Goal: Task Accomplishment & Management: Complete application form

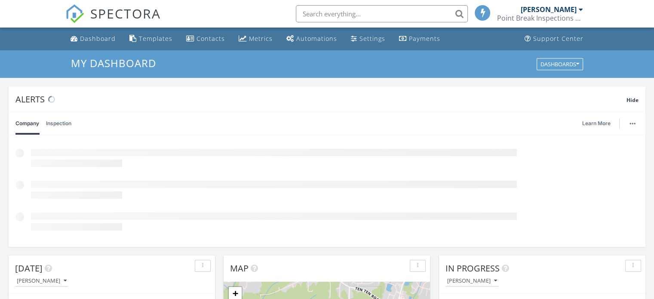
scroll to position [4, 4]
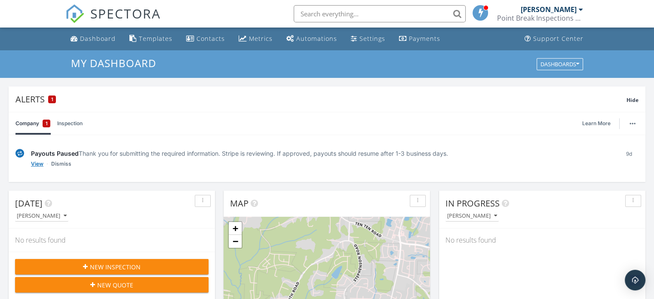
click at [36, 161] on link "View" at bounding box center [37, 163] width 12 height 9
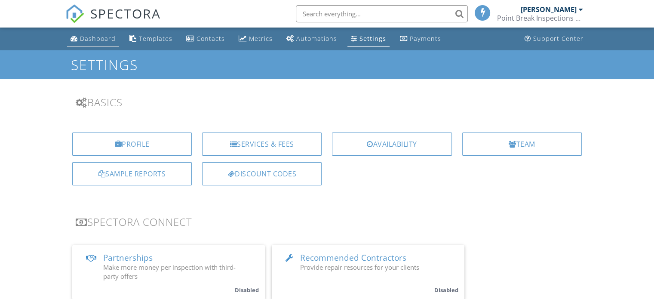
click at [103, 38] on div "Dashboard" at bounding box center [98, 38] width 36 height 8
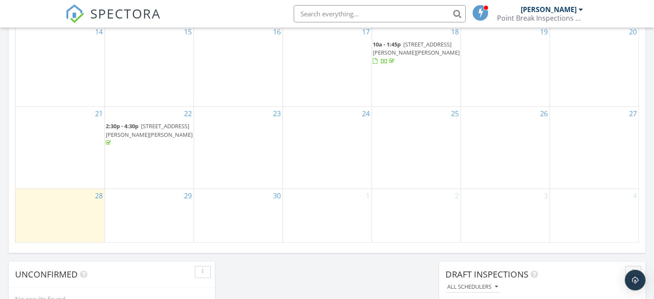
scroll to position [617, 0]
click at [141, 204] on div "29" at bounding box center [149, 215] width 89 height 54
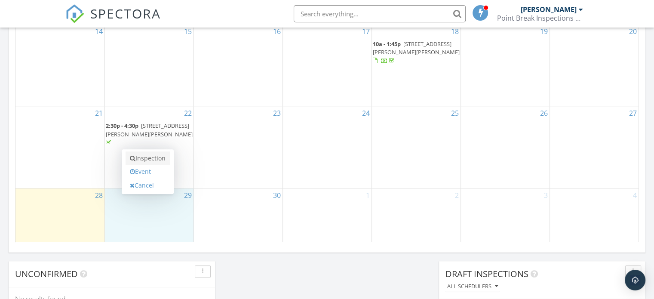
click at [148, 159] on link "Inspection" at bounding box center [147, 158] width 44 height 14
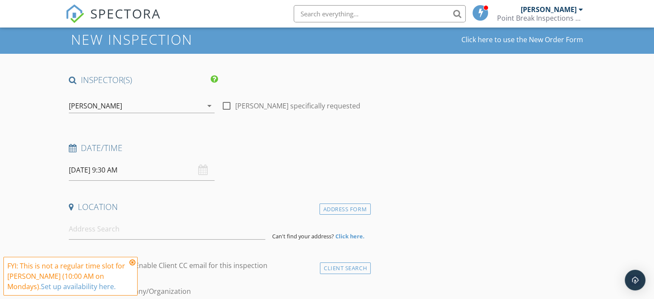
scroll to position [28, 0]
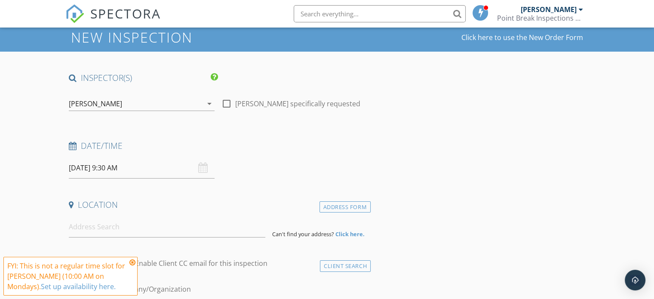
click at [201, 168] on div "09/29/2025 9:30 AM" at bounding box center [142, 167] width 146 height 21
click at [147, 169] on input "09/29/2025 9:30 AM" at bounding box center [142, 167] width 146 height 21
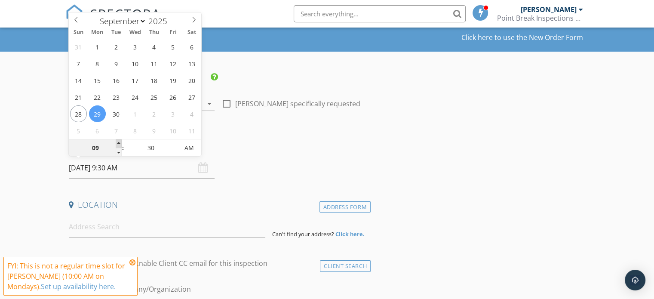
type input "10"
type input "09/29/2025 10:30 AM"
click at [119, 146] on span at bounding box center [119, 143] width 6 height 9
type input "25"
type input "09/29/2025 10:25 AM"
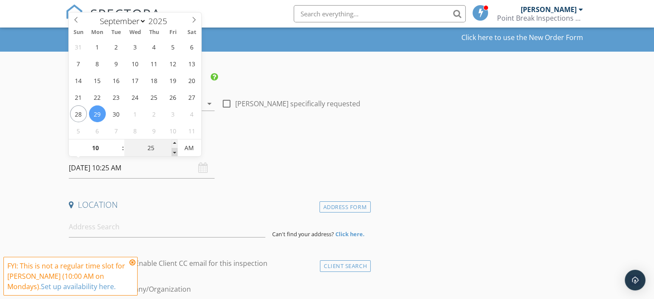
click at [172, 153] on span at bounding box center [174, 152] width 6 height 9
type input "20"
type input "09/29/2025 10:20 AM"
click at [172, 153] on span at bounding box center [174, 152] width 6 height 9
type input "15"
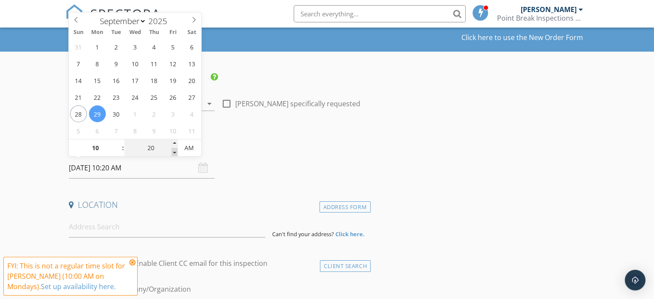
type input "09/29/2025 10:15 AM"
click at [172, 153] on span at bounding box center [174, 152] width 6 height 9
type input "10"
type input "09/29/2025 10:10 AM"
click at [172, 153] on span at bounding box center [174, 152] width 6 height 9
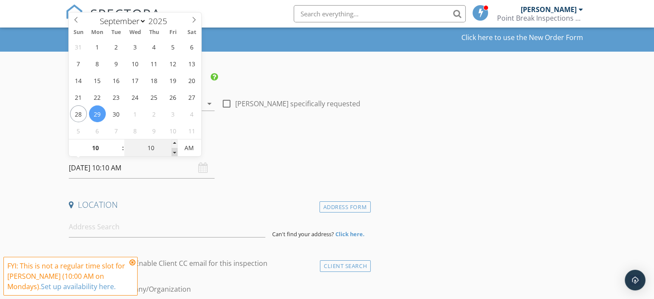
type input "05"
type input "09/29/2025 10:05 AM"
click at [172, 153] on span at bounding box center [174, 152] width 6 height 9
type input "00"
type input "[DATE] 10:00 AM"
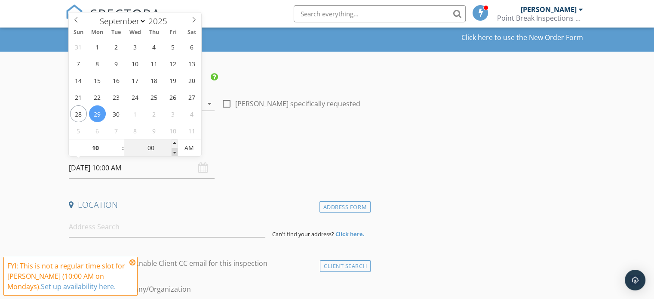
click at [172, 153] on span at bounding box center [174, 152] width 6 height 9
click at [284, 170] on div "Date/Time 09/29/2025 10:00 AM" at bounding box center [217, 159] width 305 height 38
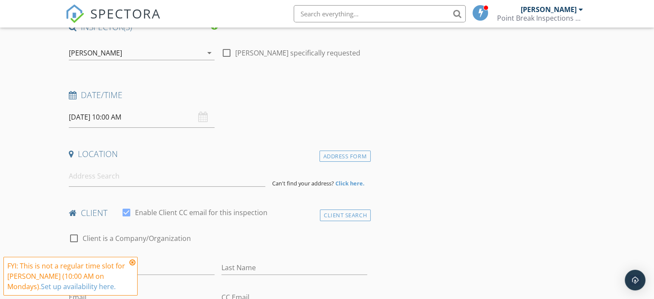
scroll to position [93, 0]
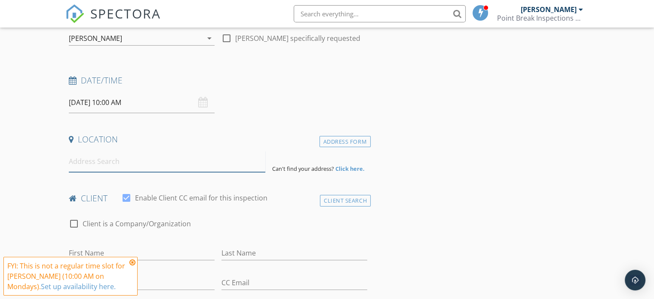
click at [184, 165] on input at bounding box center [167, 161] width 196 height 21
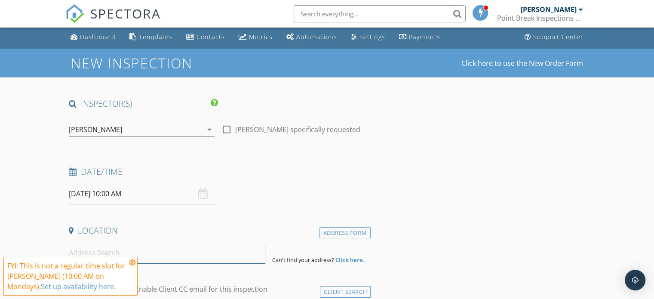
scroll to position [0, 0]
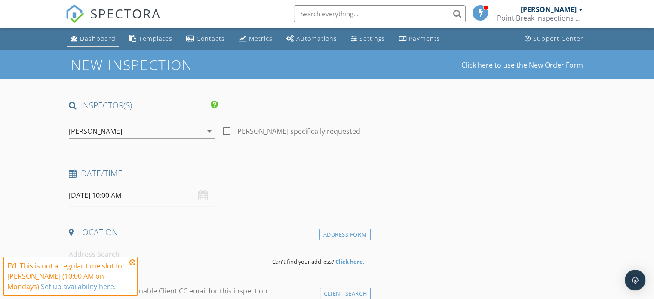
click at [96, 43] on div "Dashboard" at bounding box center [98, 38] width 36 height 8
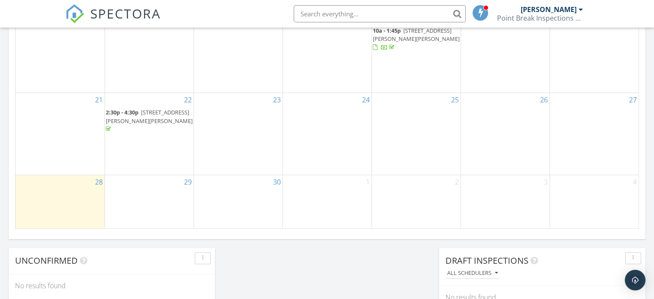
scroll to position [628, 0]
click at [159, 200] on div "29" at bounding box center [149, 204] width 89 height 54
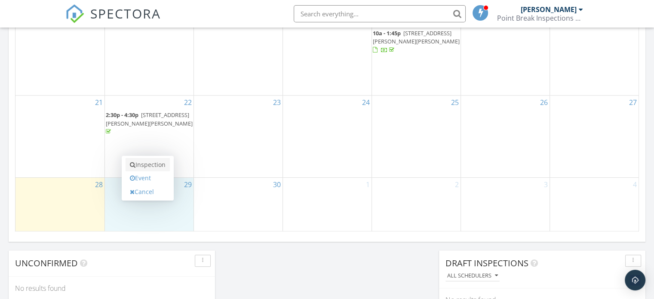
click at [150, 167] on link "Inspection" at bounding box center [147, 165] width 44 height 14
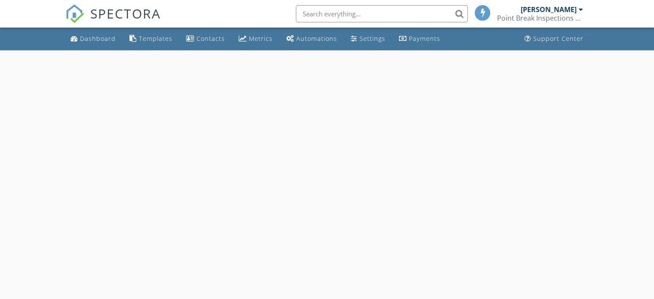
select select "8"
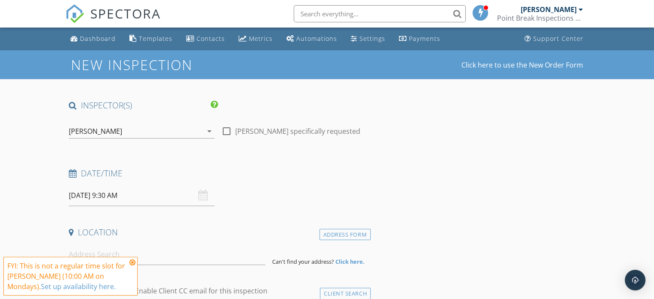
click at [115, 197] on input "[DATE] 9:30 AM" at bounding box center [142, 195] width 146 height 21
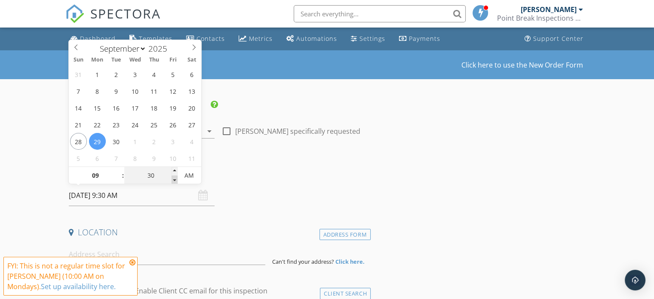
type input "25"
type input "[DATE] 9:25 AM"
click at [177, 179] on span at bounding box center [174, 179] width 6 height 9
type input "20"
type input "09/29/2025 9:20 AM"
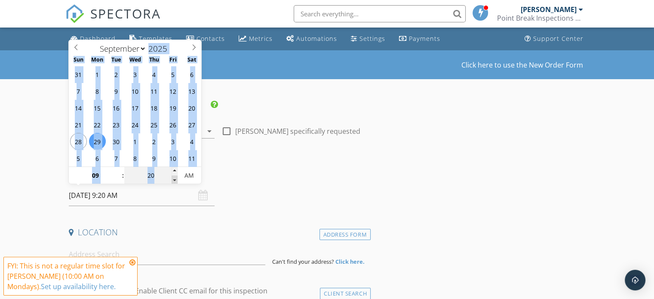
click at [177, 179] on span at bounding box center [174, 179] width 6 height 9
type input "15"
type input "09/29/2025 9:15 AM"
click at [177, 179] on span at bounding box center [174, 179] width 6 height 9
type input "10"
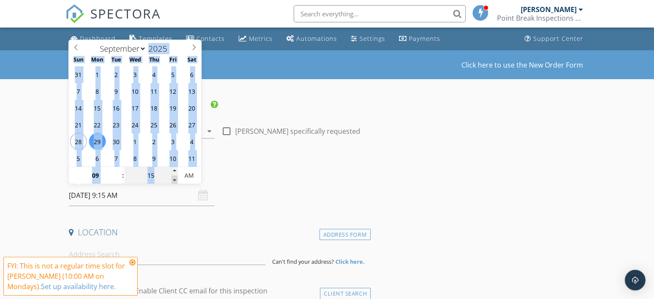
type input "09/29/2025 9:10 AM"
click at [177, 179] on span at bounding box center [174, 179] width 6 height 9
type input "05"
type input "09/29/2025 9:05 AM"
click at [177, 179] on span at bounding box center [174, 179] width 6 height 9
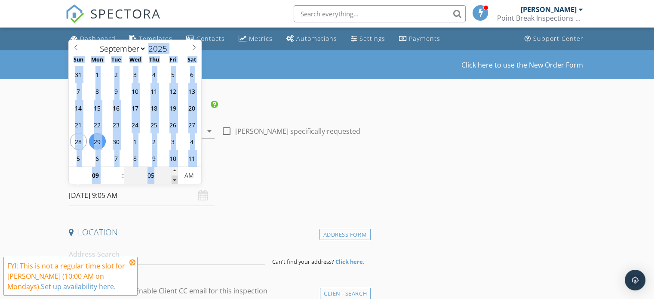
type input "00"
type input "09/29/2025 9:00 AM"
click at [177, 179] on span at bounding box center [174, 179] width 6 height 9
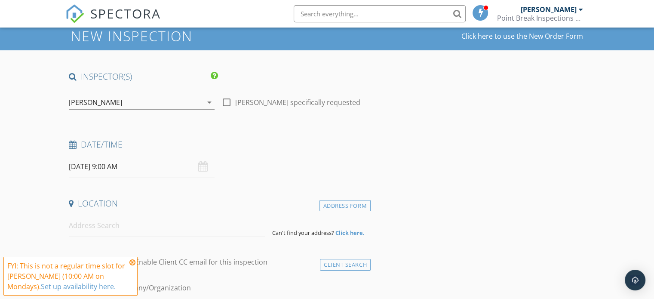
scroll to position [28, 0]
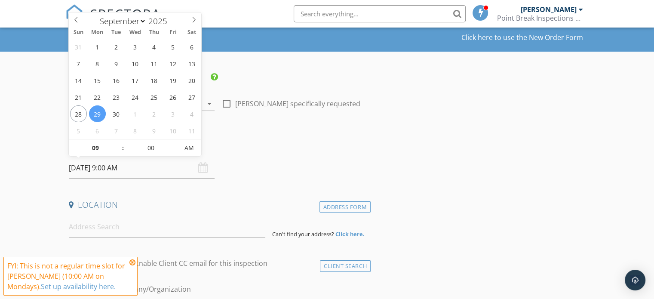
click at [145, 167] on input "09/29/2025 9:00 AM" at bounding box center [142, 167] width 146 height 21
type input "10"
type input "09/29/2025 10:00 AM"
click at [119, 143] on span at bounding box center [119, 143] width 6 height 9
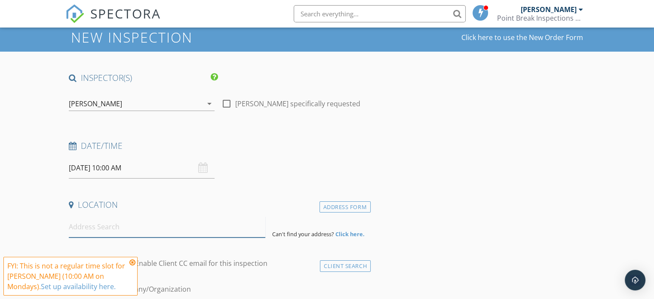
click at [160, 229] on input at bounding box center [167, 226] width 196 height 21
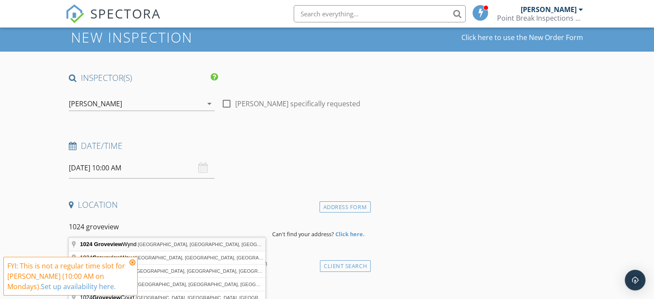
type input "1024 Groveview Wynd, Wendell, NC, USA"
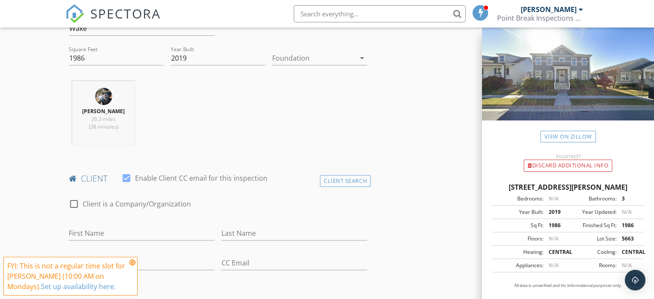
scroll to position [291, 0]
click at [131, 261] on icon at bounding box center [132, 262] width 6 height 7
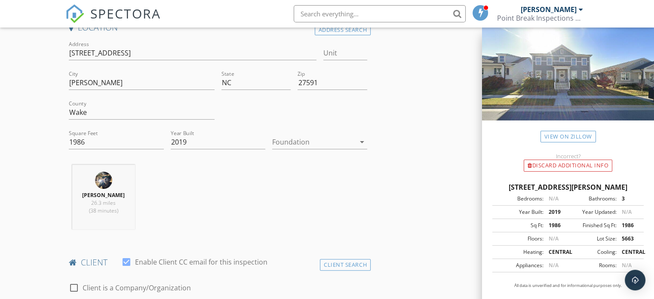
scroll to position [204, 0]
click at [344, 144] on div at bounding box center [313, 142] width 83 height 14
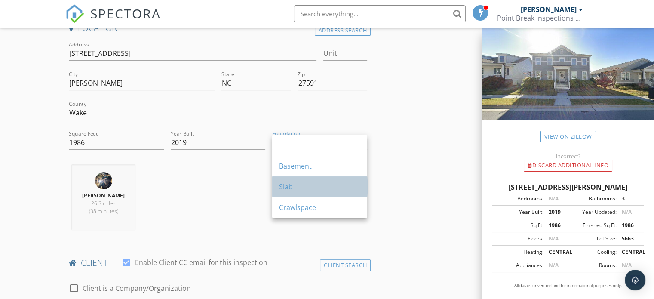
click at [313, 185] on div "Slab" at bounding box center [319, 186] width 81 height 10
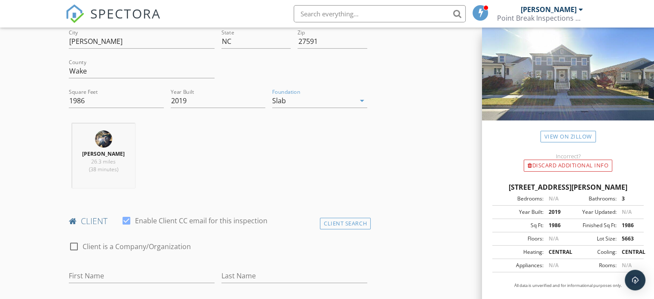
scroll to position [232, 0]
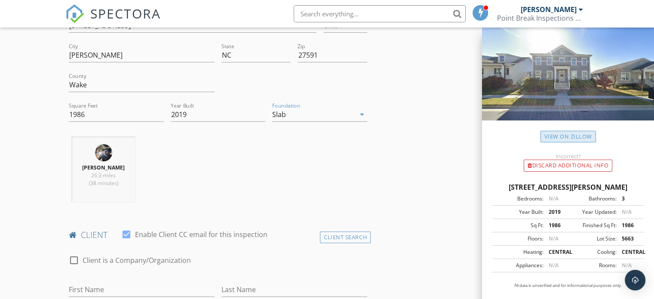
click at [569, 131] on link "View on Zillow" at bounding box center [567, 137] width 55 height 12
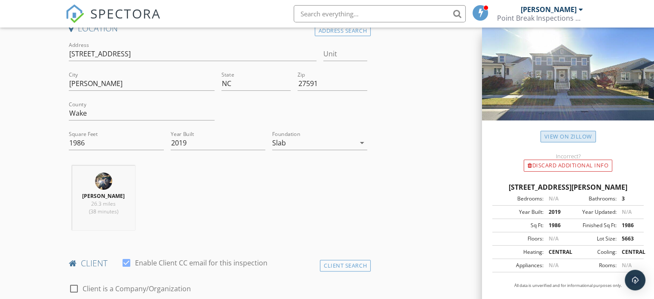
scroll to position [206, 0]
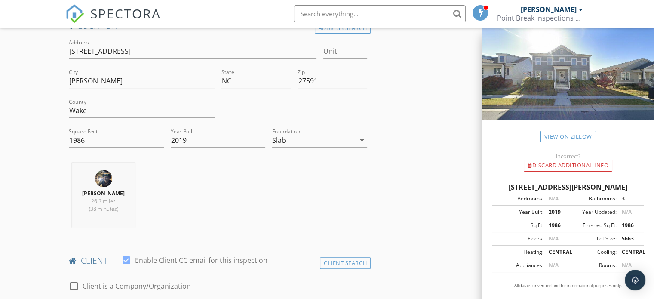
click at [300, 141] on div "Slab" at bounding box center [313, 140] width 83 height 14
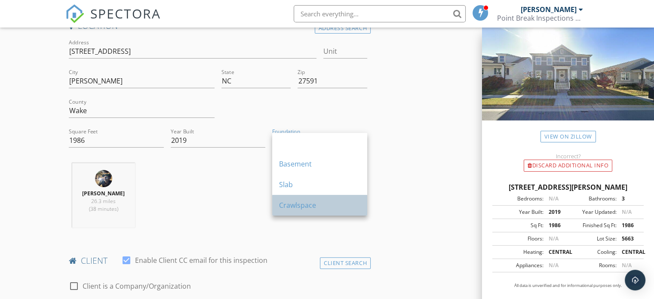
click at [291, 202] on div "Crawlspace" at bounding box center [319, 205] width 81 height 10
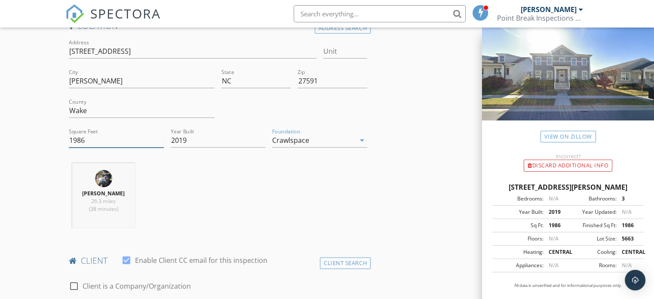
click at [127, 141] on input "1986" at bounding box center [116, 140] width 95 height 14
type input "1"
type input "2067"
click at [236, 183] on div "Frank Keefer 26.3 miles (38 minutes)" at bounding box center [217, 198] width 305 height 71
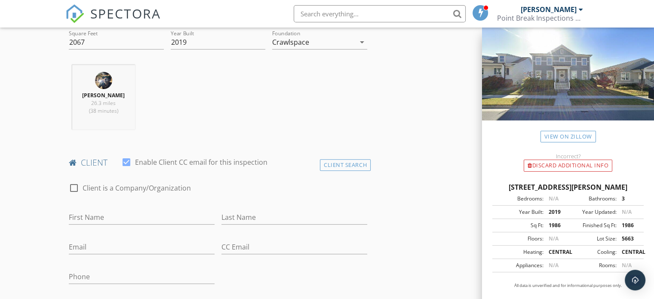
scroll to position [304, 0]
click at [125, 159] on div at bounding box center [126, 162] width 15 height 15
checkbox input "false"
click at [107, 215] on input "First Name" at bounding box center [142, 217] width 146 height 14
type input "[PERSON_NAME]"
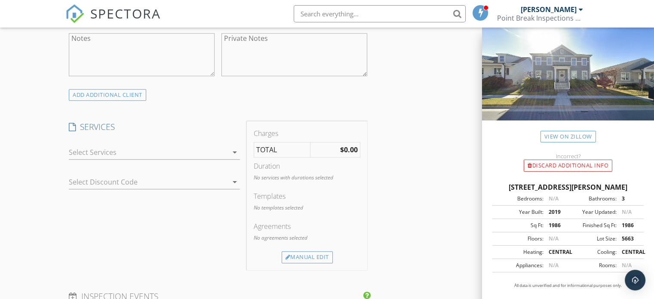
scroll to position [646, 0]
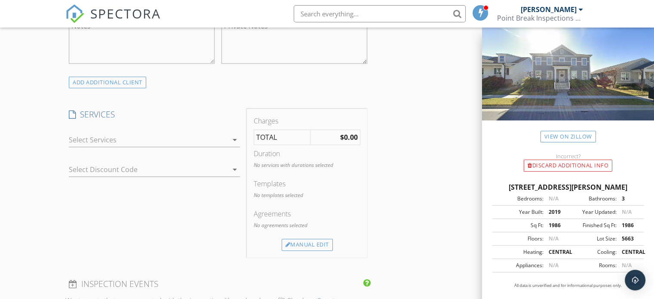
type input "Branch"
click at [135, 141] on div at bounding box center [148, 140] width 159 height 14
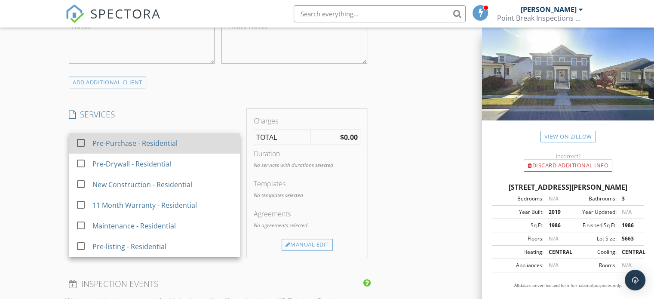
click at [81, 142] on div at bounding box center [80, 142] width 15 height 15
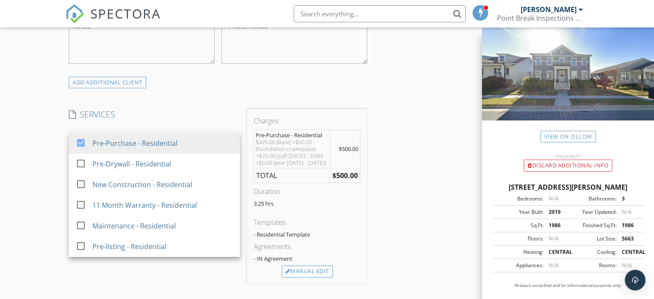
click at [40, 182] on div "New Inspection Click here to use the New Order Form INSPECTOR(S) check_box Fran…" at bounding box center [327, 168] width 654 height 1528
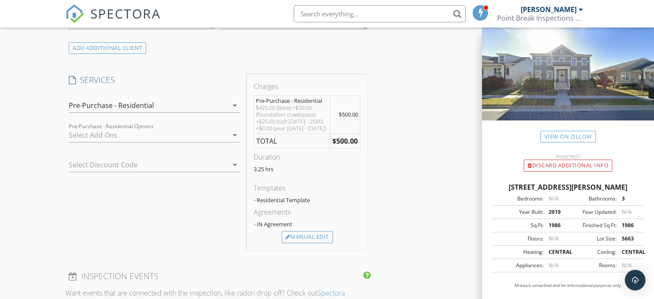
scroll to position [678, 0]
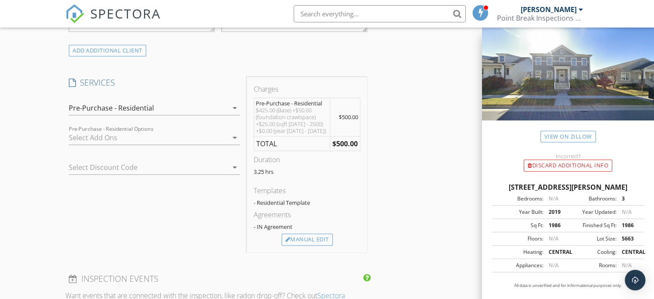
click at [235, 168] on icon "arrow_drop_down" at bounding box center [235, 167] width 10 height 10
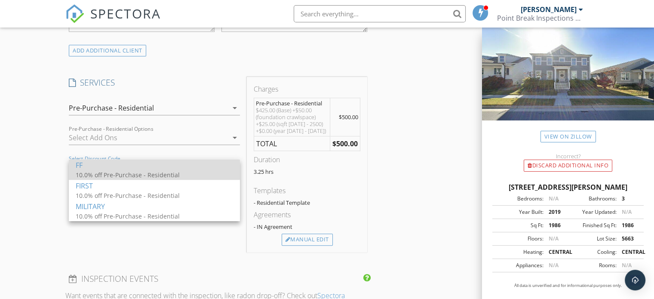
click at [138, 170] on div "FF" at bounding box center [154, 165] width 157 height 10
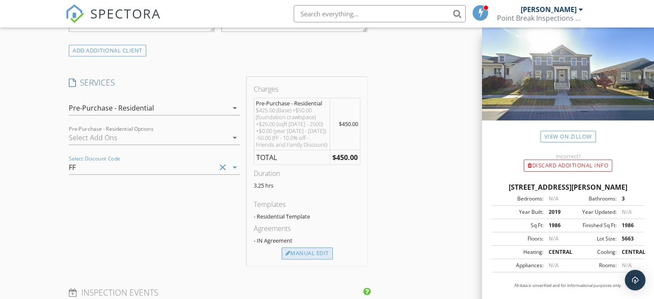
click at [302, 251] on div "Manual Edit" at bounding box center [307, 253] width 51 height 12
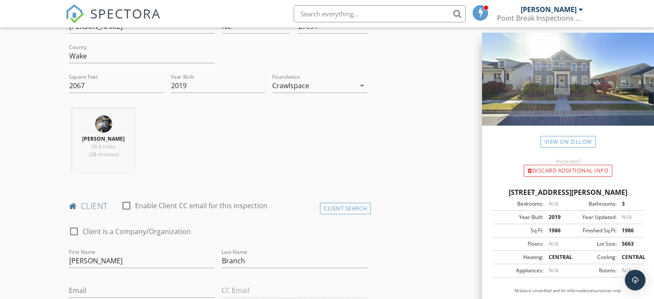
scroll to position [0, 0]
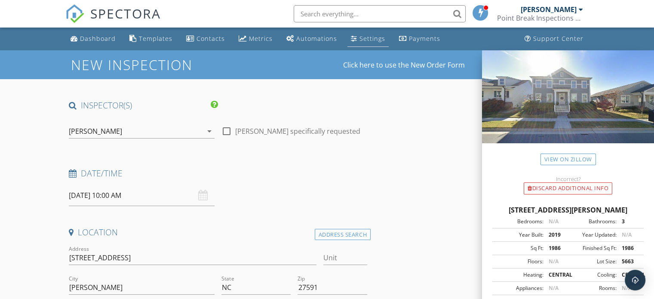
click at [361, 37] on div "Settings" at bounding box center [372, 38] width 26 height 8
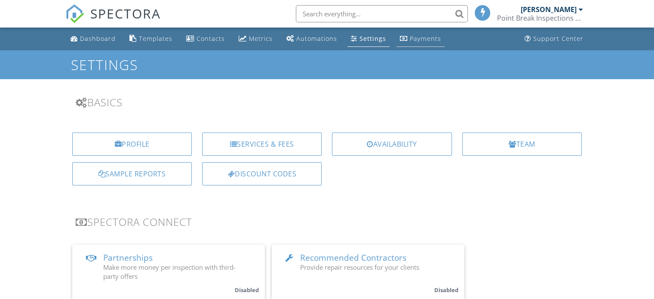
click at [410, 36] on div "Payments" at bounding box center [425, 38] width 31 height 8
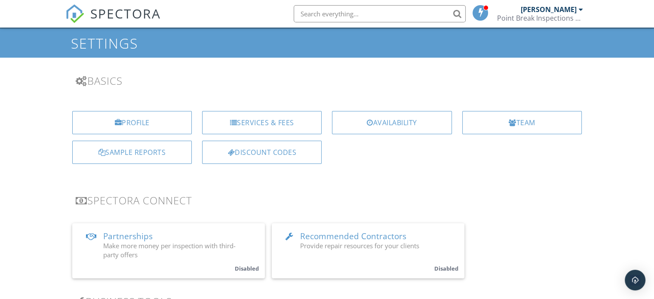
scroll to position [22, 0]
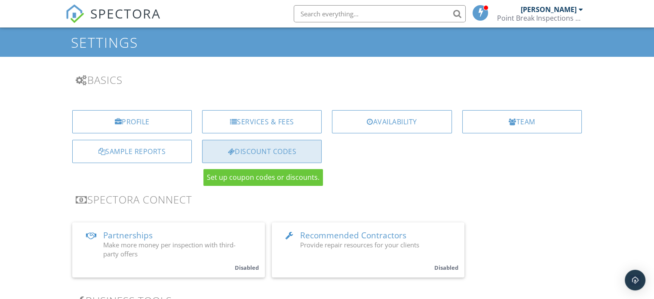
click at [275, 153] on div "Discount Codes" at bounding box center [261, 151] width 119 height 23
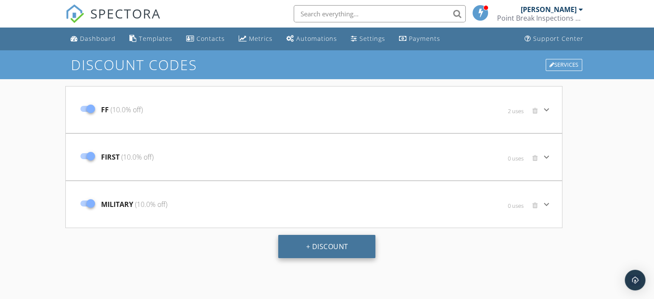
click at [312, 250] on button "+ Discount" at bounding box center [326, 246] width 97 height 23
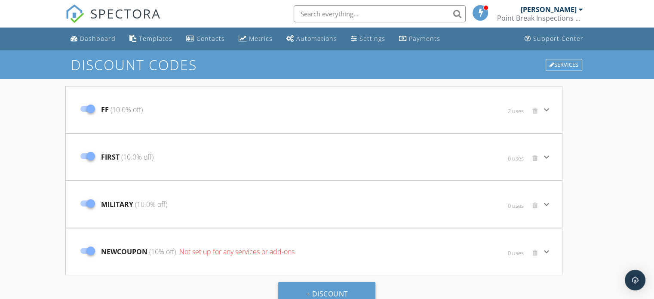
click at [217, 252] on span "Not set up for any services or add-ons" at bounding box center [235, 251] width 117 height 9
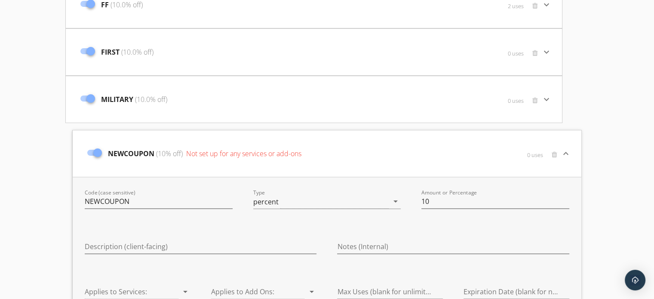
scroll to position [104, 0]
type input "N"
type input "f"
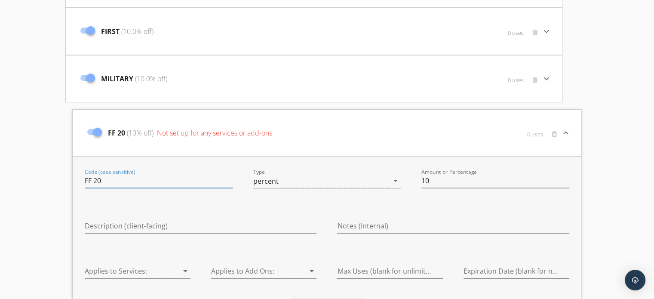
scroll to position [135, 0]
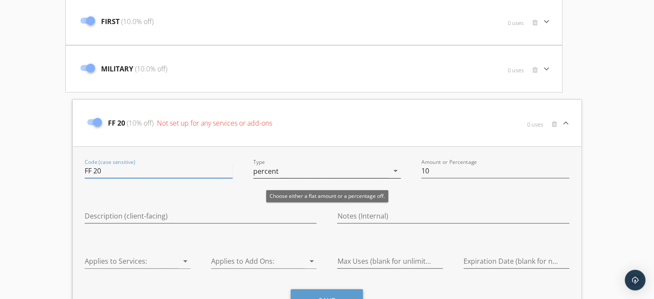
type input "FF 20"
click at [279, 165] on div "percent" at bounding box center [321, 171] width 136 height 14
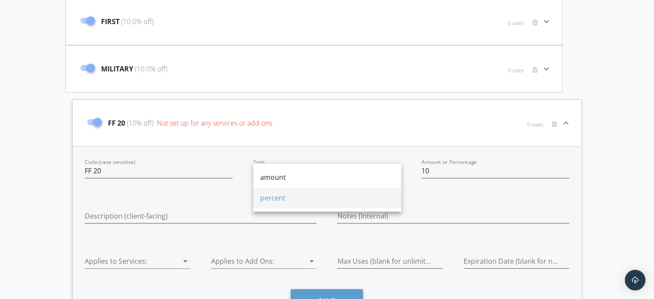
click at [276, 197] on div "percent" at bounding box center [327, 198] width 134 height 10
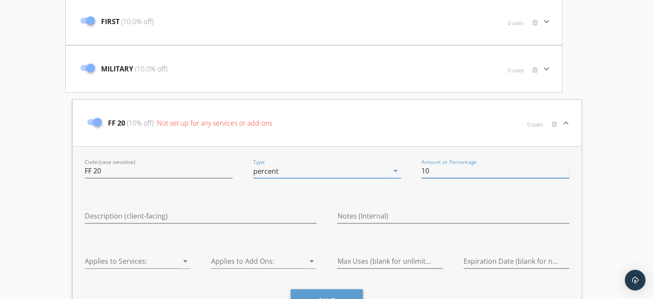
type input "1"
type input "20"
click at [607, 188] on div "Discount Codes Services FF (10.0% off) 2 uses keyboard_arrow_down Code (case se…" at bounding box center [327, 146] width 654 height 463
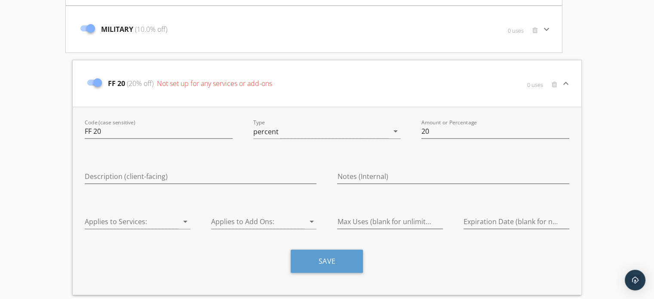
scroll to position [187, 0]
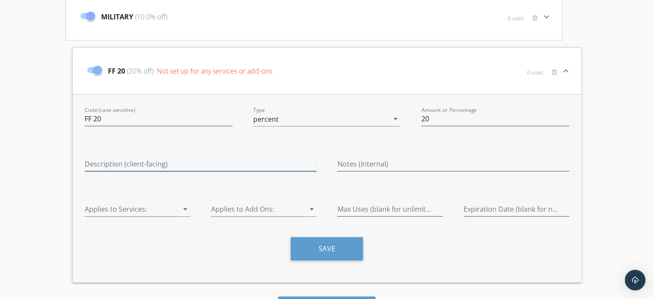
click at [184, 163] on input "Description (client-facing)" at bounding box center [201, 164] width 232 height 14
click at [184, 168] on input "Friends and Family Discount" at bounding box center [201, 164] width 232 height 14
click at [177, 165] on input "Friends and Family Discount 20%" at bounding box center [201, 164] width 232 height 14
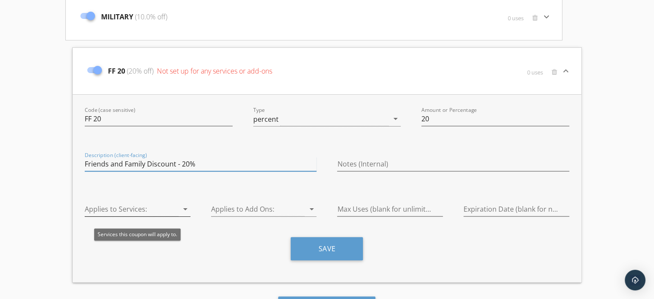
type input "Friends and Family Discount - 20%"
click at [156, 211] on div at bounding box center [132, 209] width 94 height 14
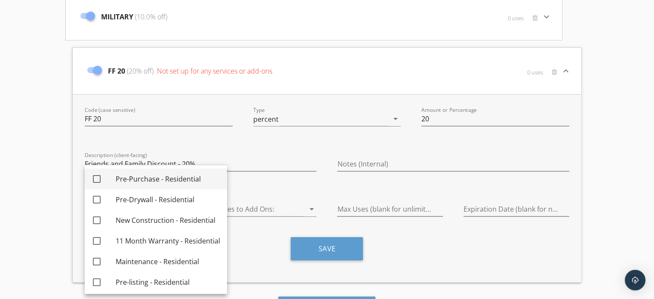
click at [97, 175] on div at bounding box center [96, 178] width 15 height 15
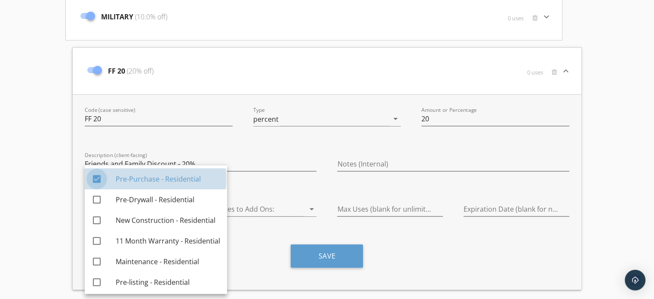
checkbox input "true"
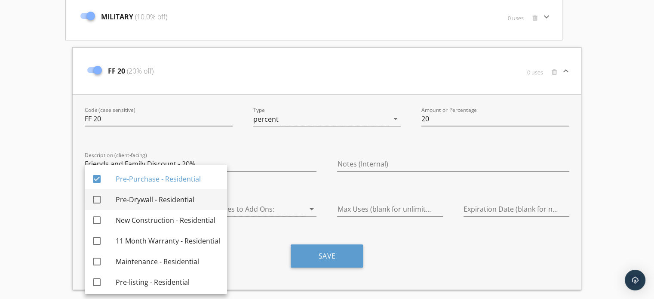
click at [93, 198] on div at bounding box center [96, 199] width 15 height 15
checkbox input "true"
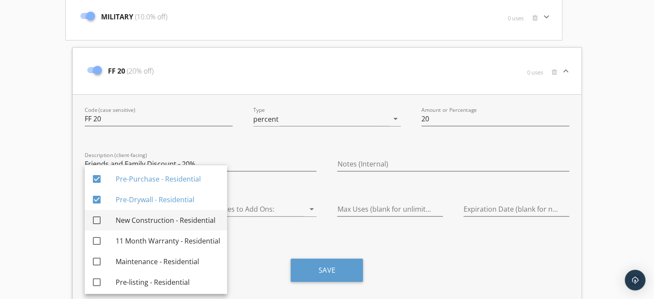
click at [95, 218] on div at bounding box center [96, 220] width 15 height 15
checkbox input "true"
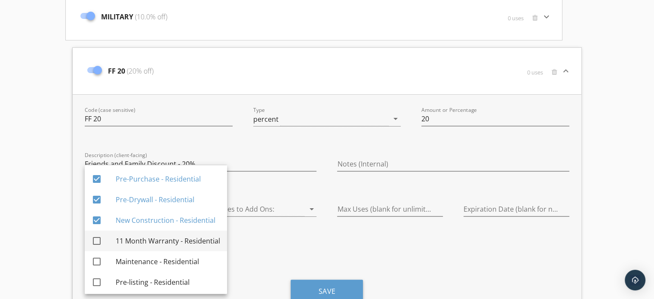
click at [95, 240] on div at bounding box center [96, 240] width 15 height 15
checkbox input "true"
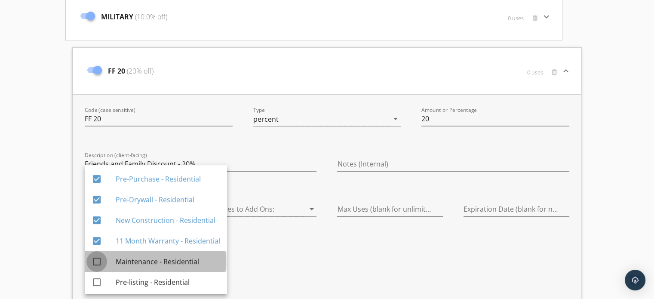
click at [99, 261] on div at bounding box center [96, 261] width 15 height 15
checkbox input "true"
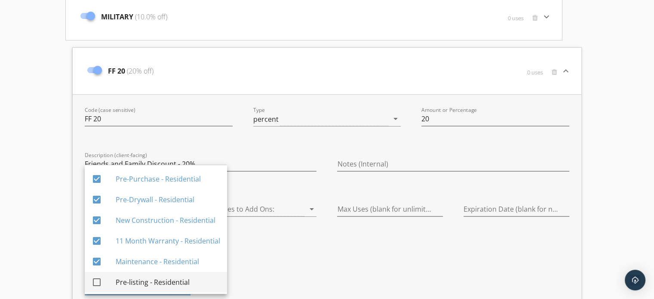
click at [98, 281] on div at bounding box center [96, 282] width 15 height 15
checkbox input "true"
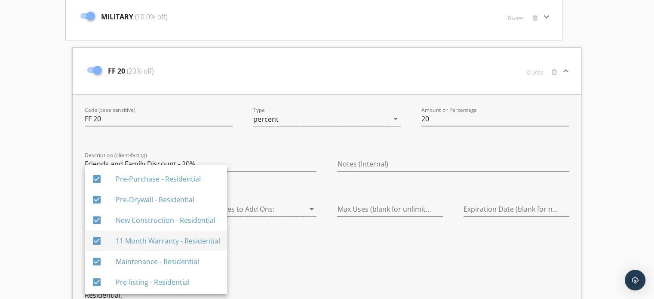
scroll to position [2, 0]
click at [282, 236] on div "Applies to Add Ons: arrow_drop_down" at bounding box center [264, 260] width 126 height 136
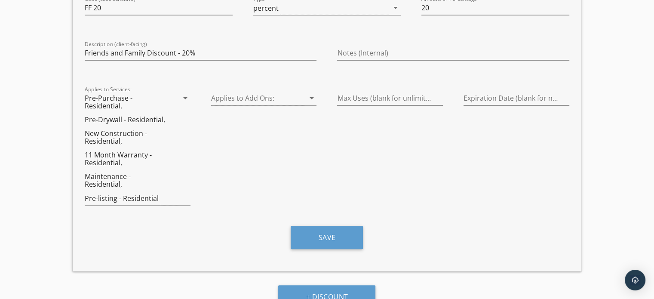
scroll to position [313, 0]
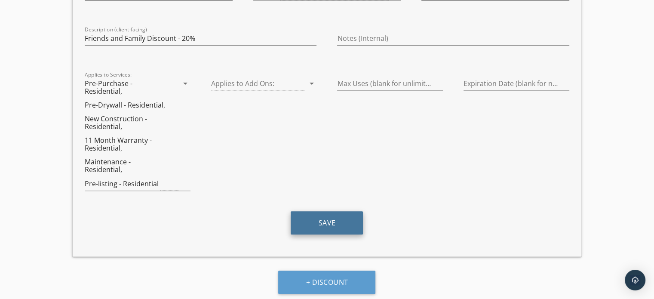
click at [334, 226] on button "Save" at bounding box center [327, 222] width 72 height 23
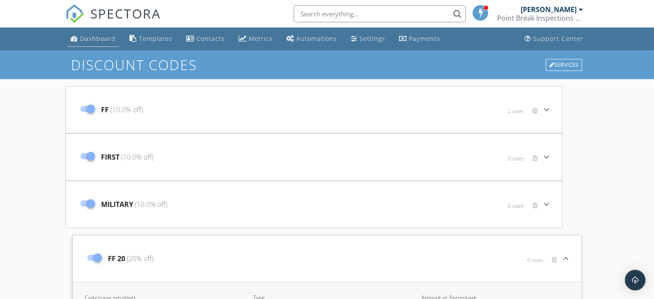
click at [98, 38] on div "Dashboard" at bounding box center [98, 38] width 36 height 8
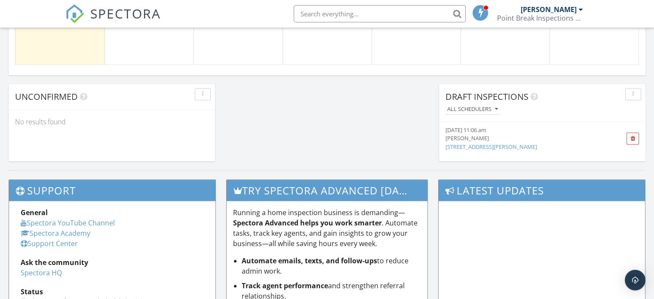
scroll to position [796, 0]
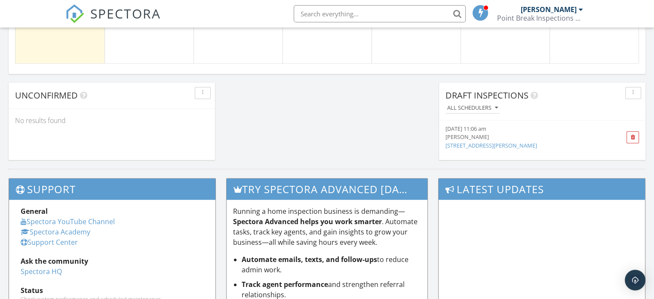
click at [478, 128] on div "[DATE] 11:06 am" at bounding box center [525, 129] width 161 height 8
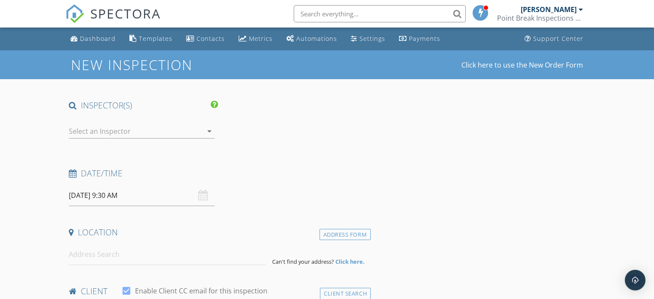
type input "[PERSON_NAME]"
type input "Branch"
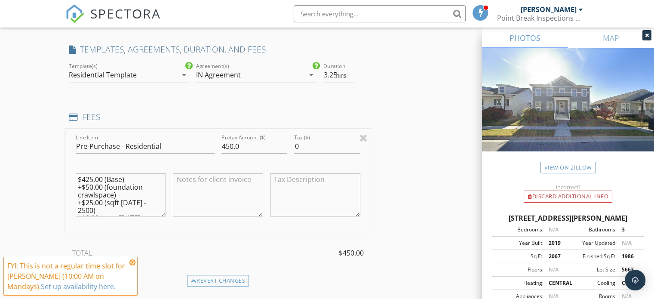
scroll to position [696, 0]
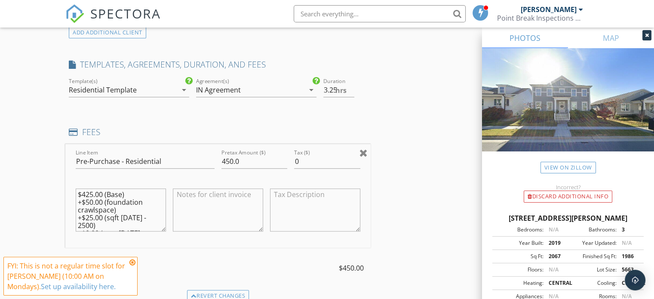
click at [361, 153] on div at bounding box center [363, 152] width 8 height 10
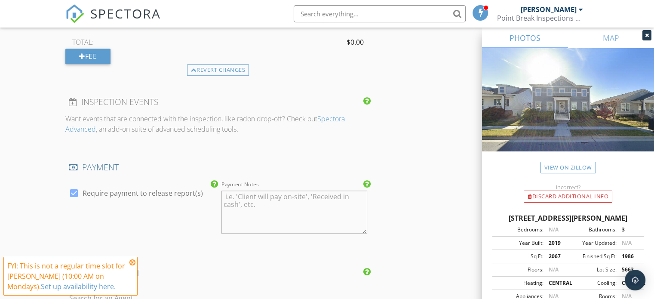
scroll to position [755, 0]
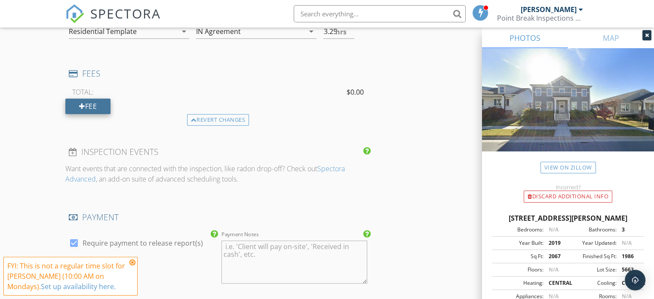
click at [87, 104] on div "Fee" at bounding box center [87, 105] width 45 height 15
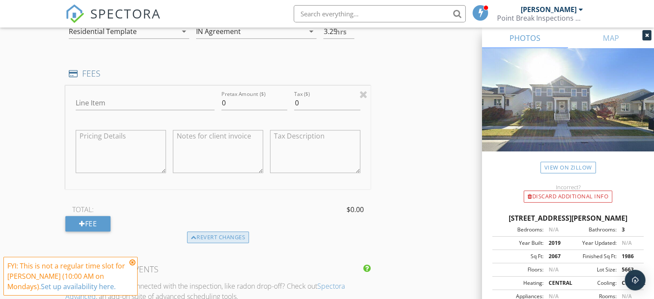
click at [203, 236] on div "Revert changes" at bounding box center [218, 237] width 62 height 12
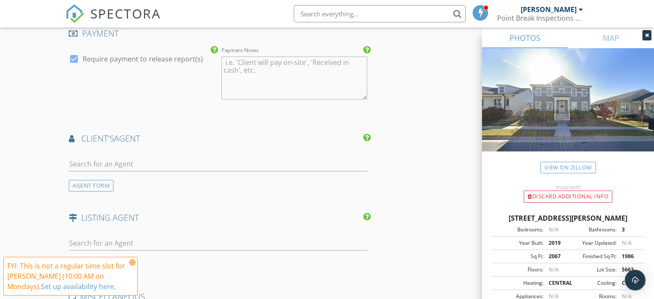
scroll to position [957, 0]
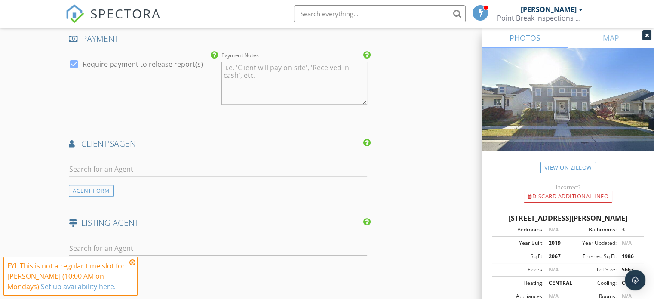
click at [131, 263] on icon at bounding box center [132, 262] width 6 height 7
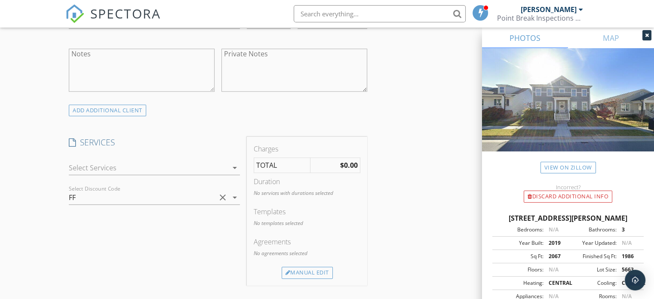
scroll to position [615, 0]
click at [209, 165] on div at bounding box center [148, 171] width 159 height 14
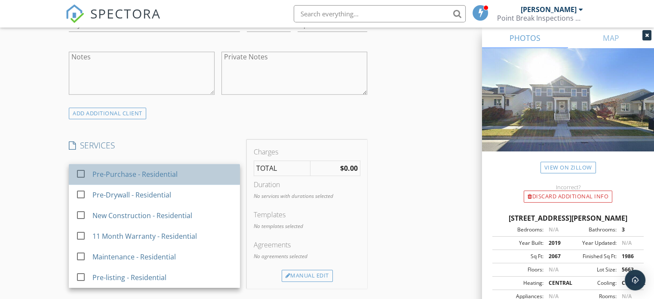
click at [104, 175] on div "Pre-Purchase - Residential" at bounding box center [134, 174] width 85 height 10
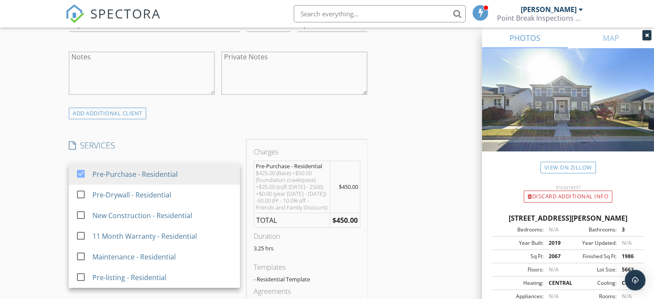
click at [37, 202] on div "New Inspection Click here to use the New Order Form INSPECTOR(S) check_box Fran…" at bounding box center [327, 206] width 654 height 1542
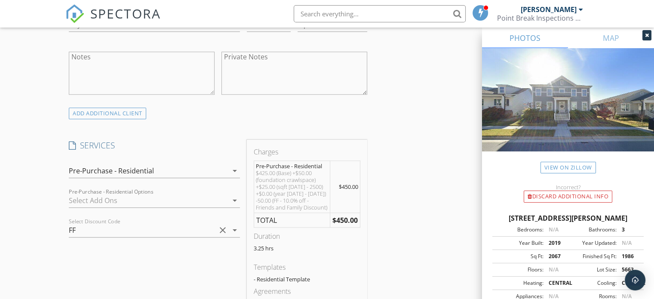
click at [221, 230] on icon "clear" at bounding box center [222, 230] width 10 height 10
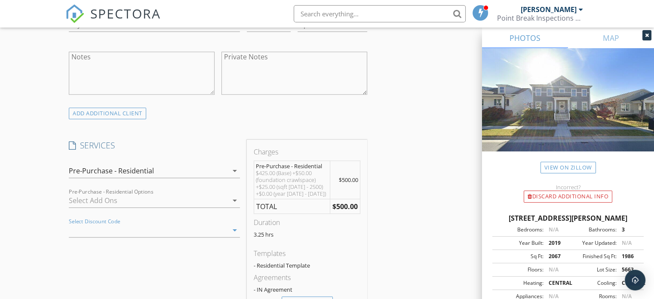
click at [236, 232] on icon "arrow_drop_down" at bounding box center [235, 230] width 10 height 10
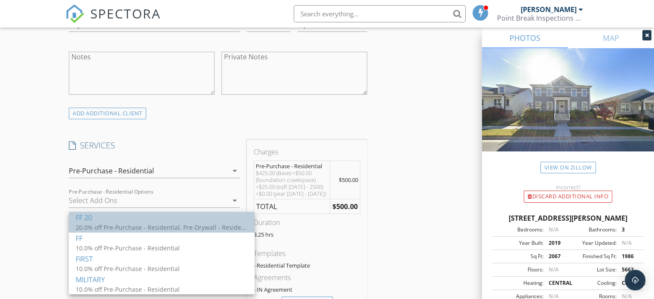
click at [153, 221] on div "FF 20" at bounding box center [162, 217] width 172 height 10
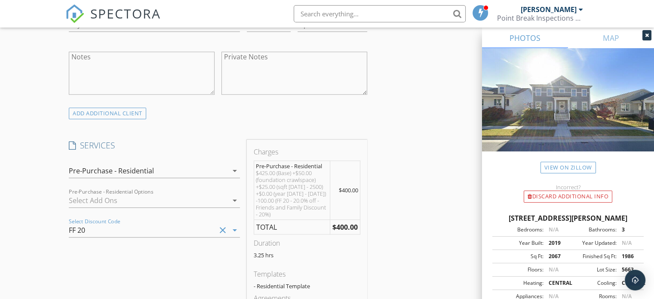
click at [392, 168] on div "INSPECTOR(S) check_box Frank Keefer PRIMARY Frank Keefer arrow_drop_down check_…" at bounding box center [326, 223] width 523 height 1478
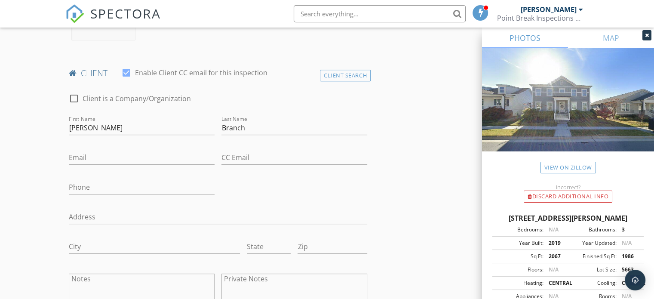
scroll to position [393, 0]
click at [83, 160] on input "Email" at bounding box center [142, 158] width 146 height 14
click at [125, 155] on input "Email" at bounding box center [142, 158] width 146 height 14
paste input "[PERSON_NAME][EMAIL_ADDRESS][PERSON_NAME][DOMAIN_NAME]"
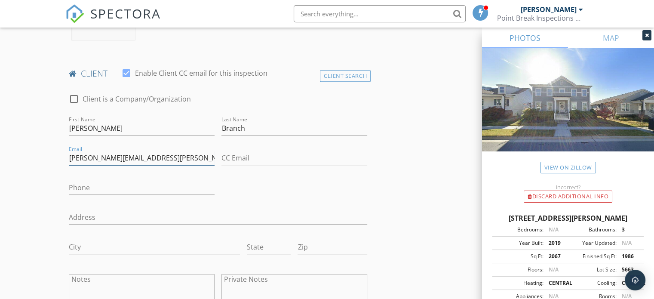
type input "[PERSON_NAME][EMAIL_ADDRESS][PERSON_NAME][DOMAIN_NAME]"
click at [174, 182] on input "Phone" at bounding box center [142, 188] width 146 height 14
paste input "[PHONE_NUMBER]"
type input "[PHONE_NUMBER]"
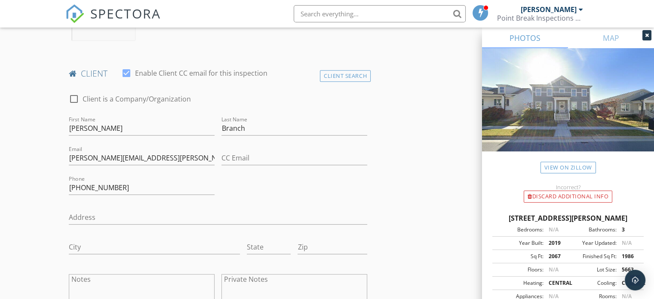
click at [271, 193] on div "check_box_outline_blank Client is a Company/Organization First Name Josh Last N…" at bounding box center [217, 207] width 305 height 245
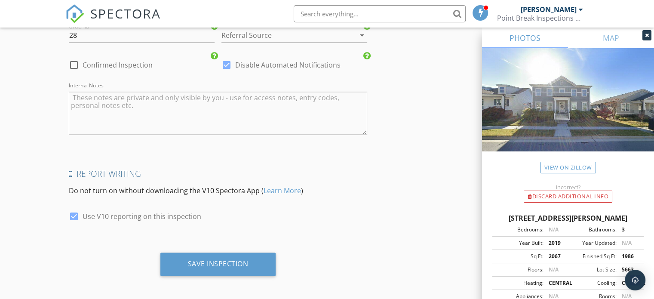
scroll to position [1298, 0]
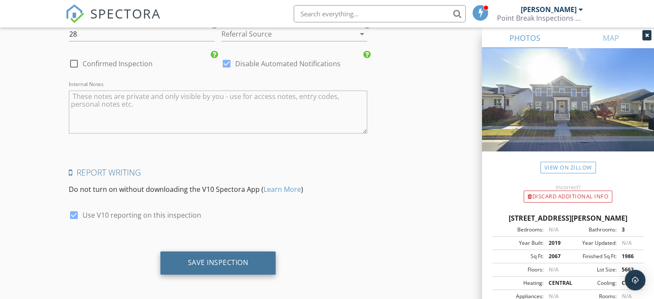
click at [231, 261] on div "Save Inspection" at bounding box center [218, 262] width 61 height 9
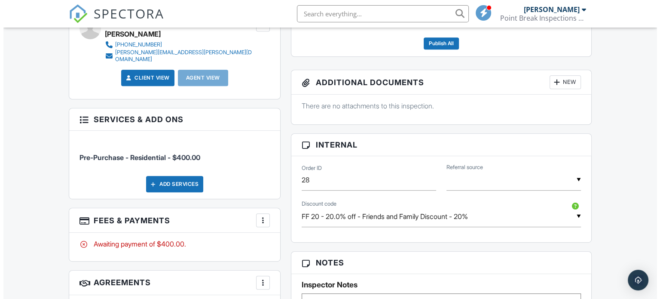
scroll to position [418, 0]
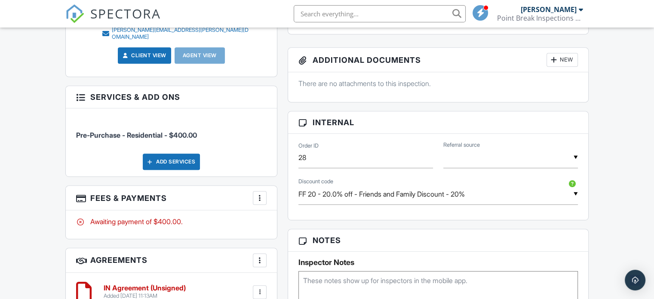
click at [164, 156] on div "Add Services" at bounding box center [171, 161] width 57 height 16
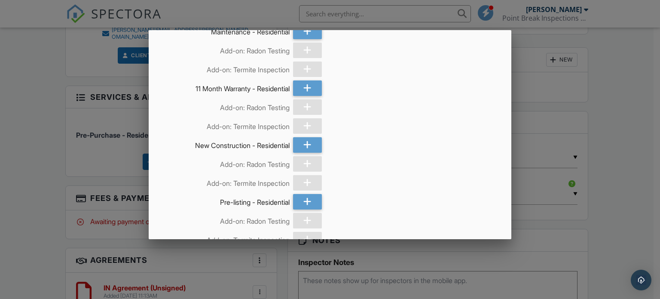
scroll to position [96, 0]
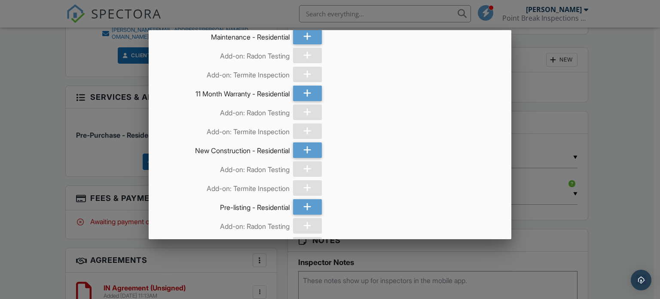
click at [304, 112] on div at bounding box center [307, 111] width 29 height 15
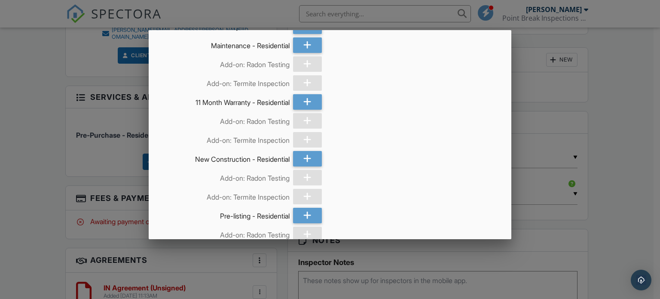
scroll to position [0, 0]
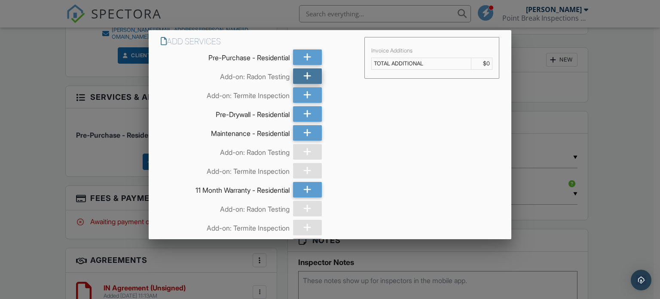
click at [310, 69] on div at bounding box center [307, 75] width 29 height 15
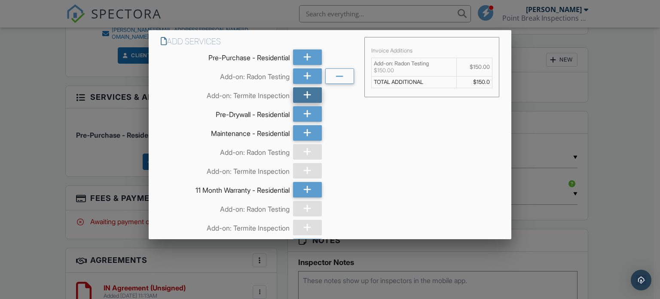
click at [308, 96] on icon at bounding box center [307, 94] width 8 height 15
click at [611, 148] on div at bounding box center [330, 143] width 660 height 373
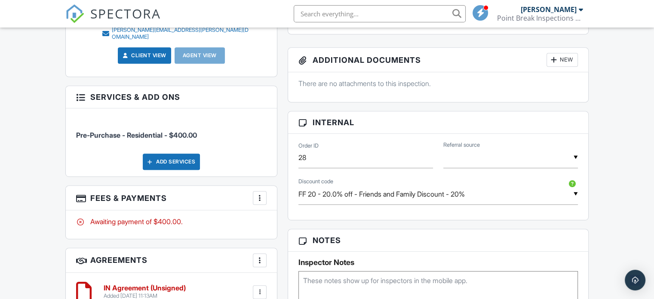
click at [176, 153] on div "Add Services" at bounding box center [171, 161] width 57 height 16
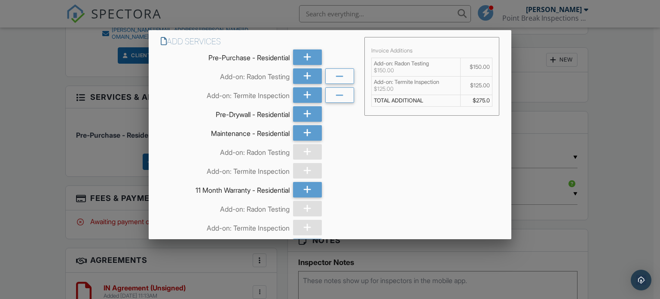
scroll to position [165, 0]
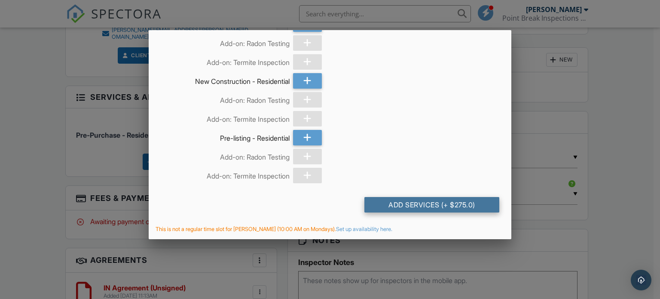
click at [409, 202] on div "Add Services (+ $275.0)" at bounding box center [431, 204] width 135 height 15
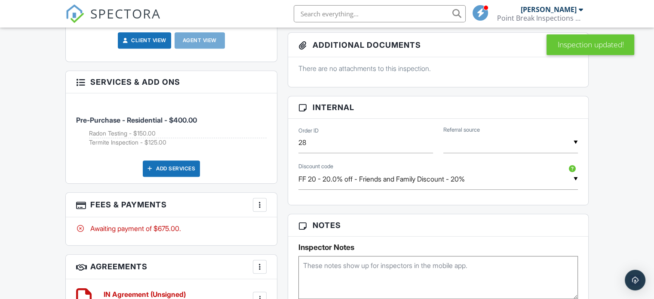
scroll to position [431, 0]
